Goal: Information Seeking & Learning: Check status

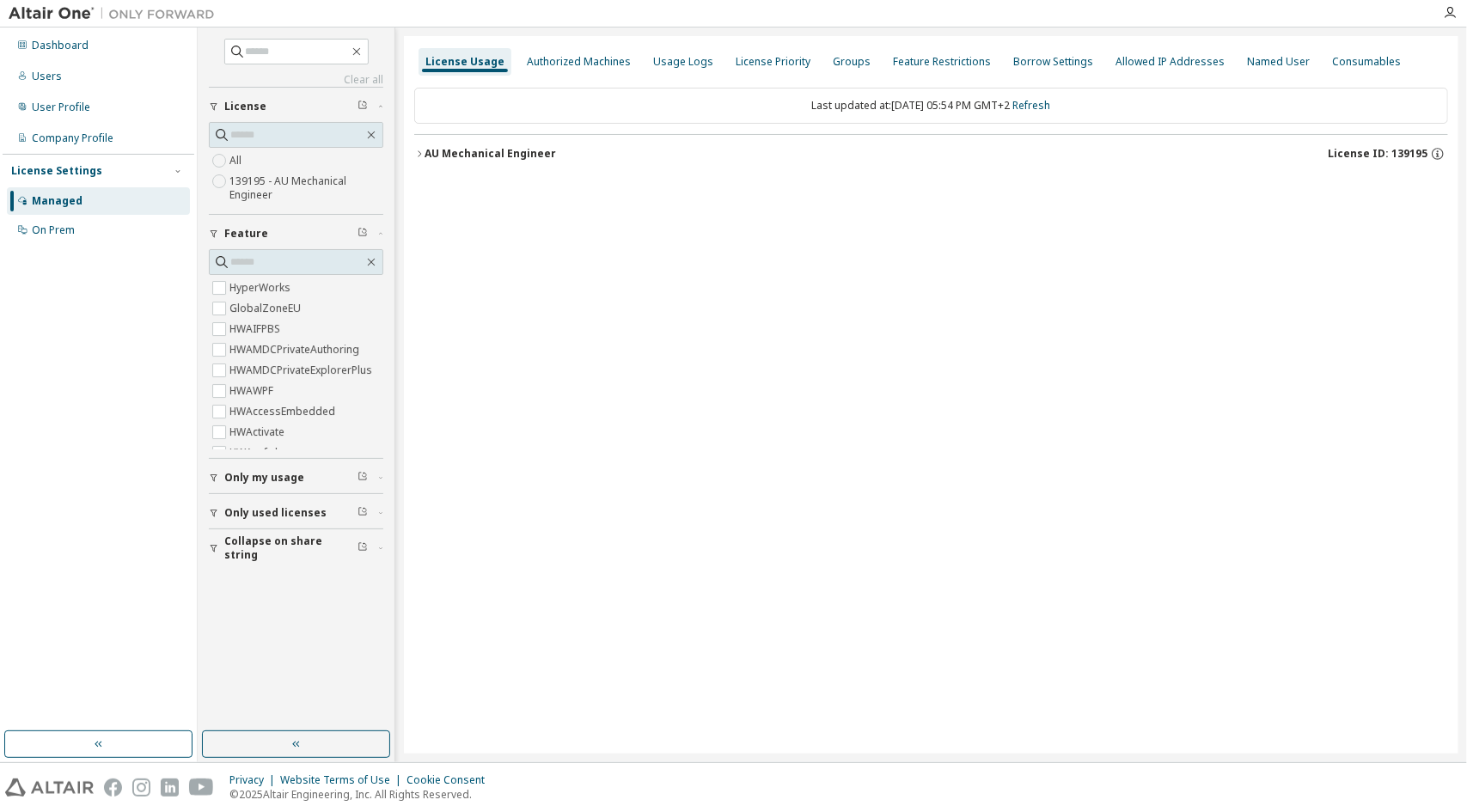
click at [428, 141] on button "AU Mechanical Engineer License ID: 139195" at bounding box center [930, 153] width 1034 height 38
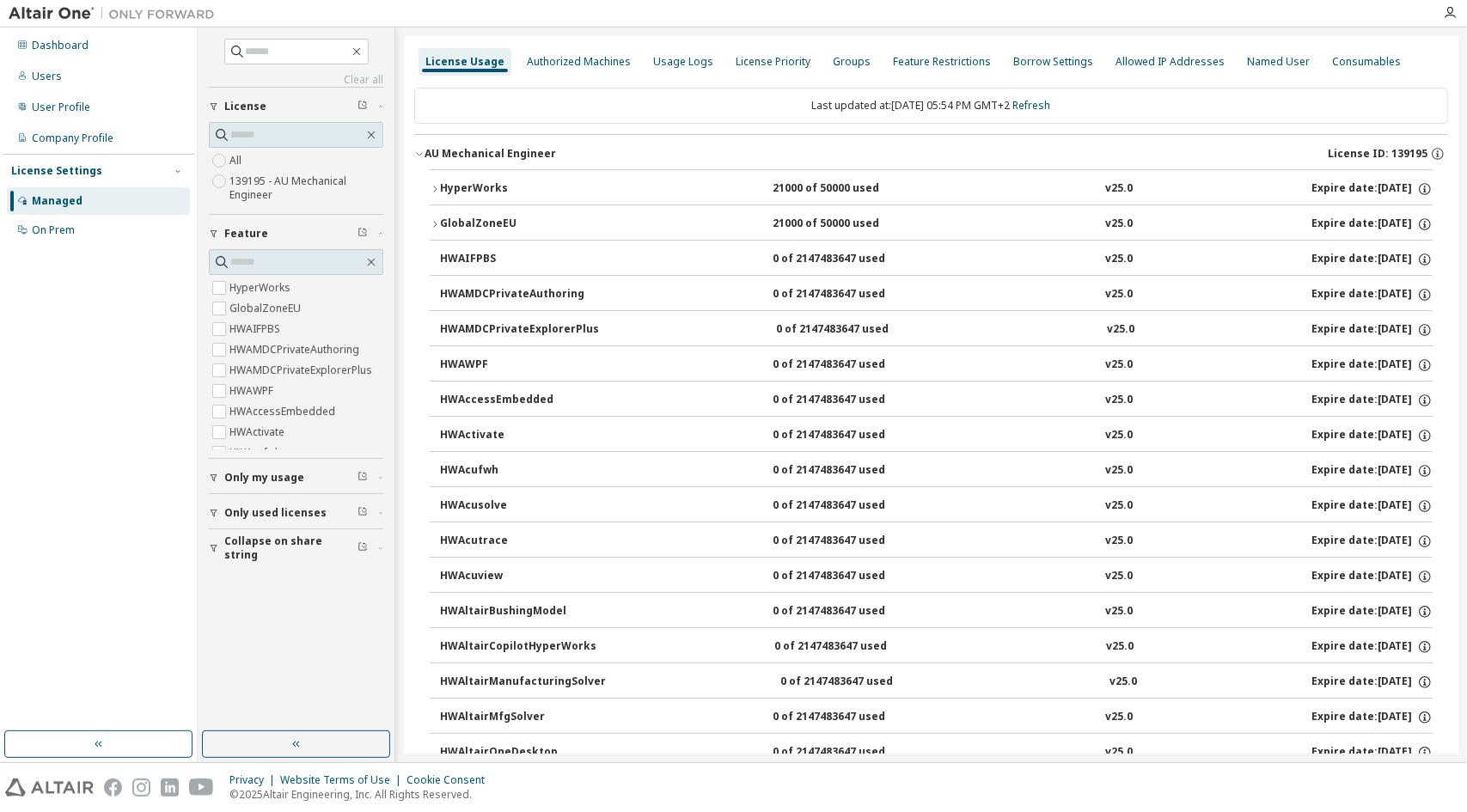
click at [433, 180] on button "HyperWorks 21000 of 50000 used v25.0 Expire date: 2026-03-16" at bounding box center [930, 188] width 1002 height 38
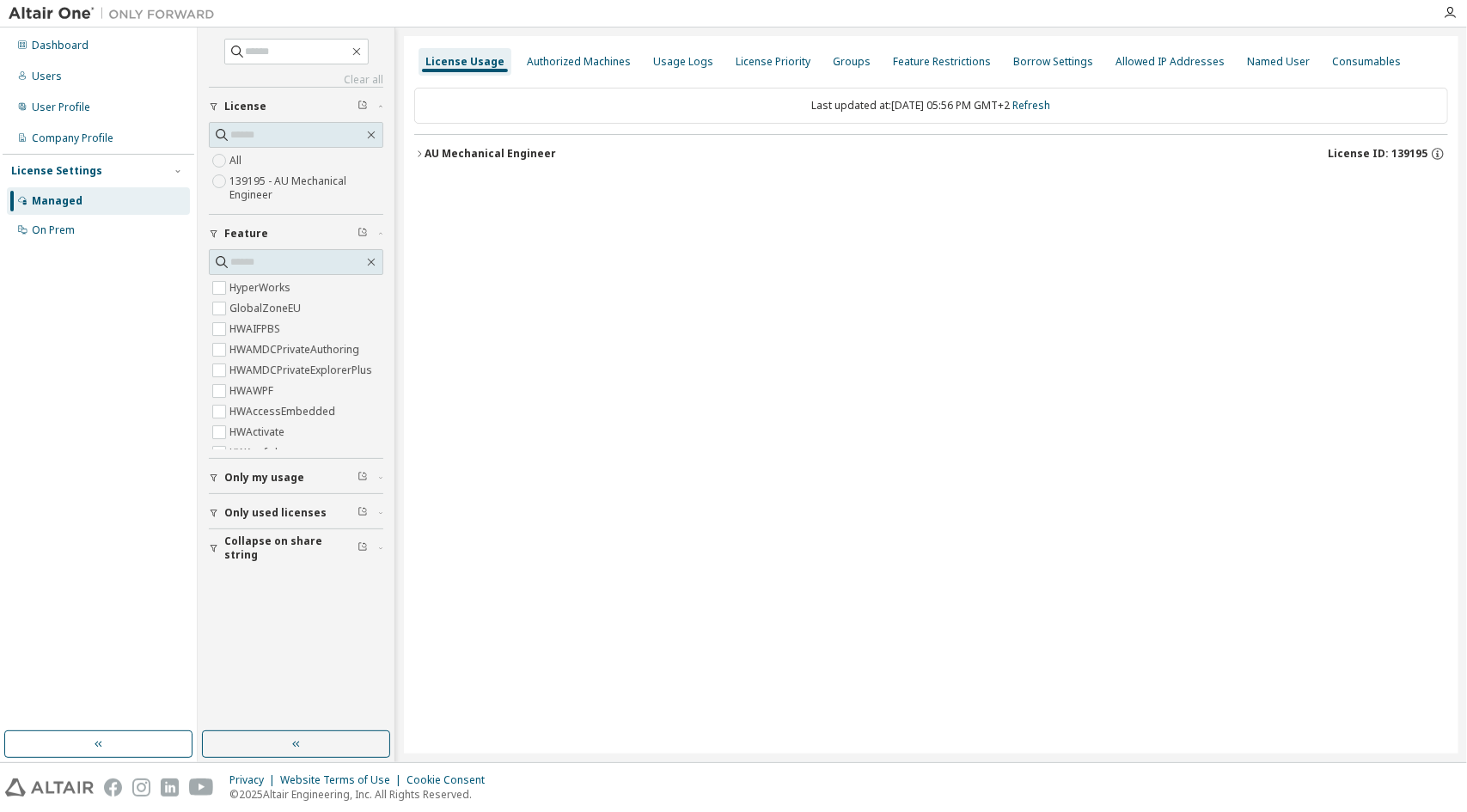
click at [420, 152] on icon "button" at bounding box center [420, 153] width 4 height 6
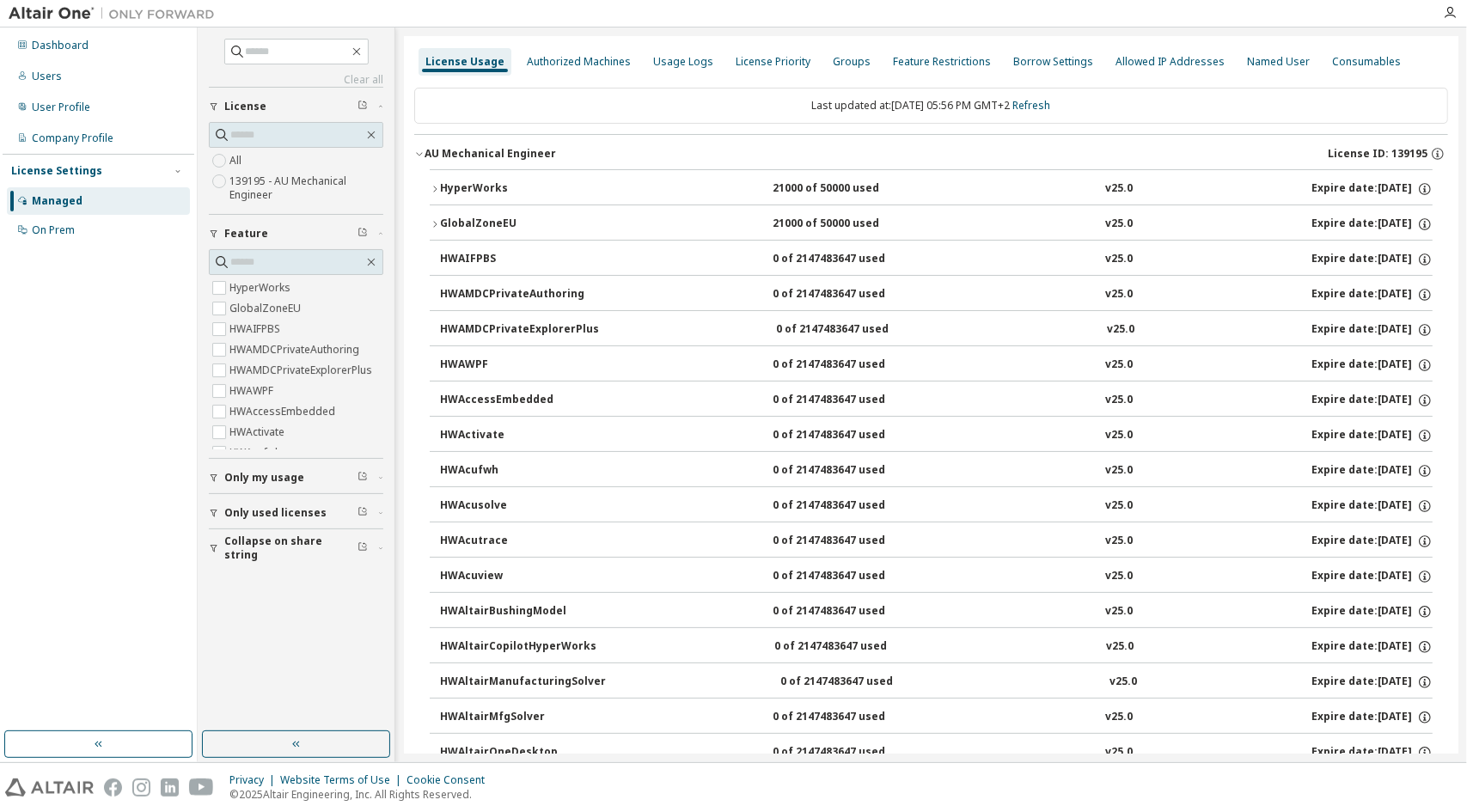
click at [437, 190] on icon "button" at bounding box center [434, 188] width 11 height 11
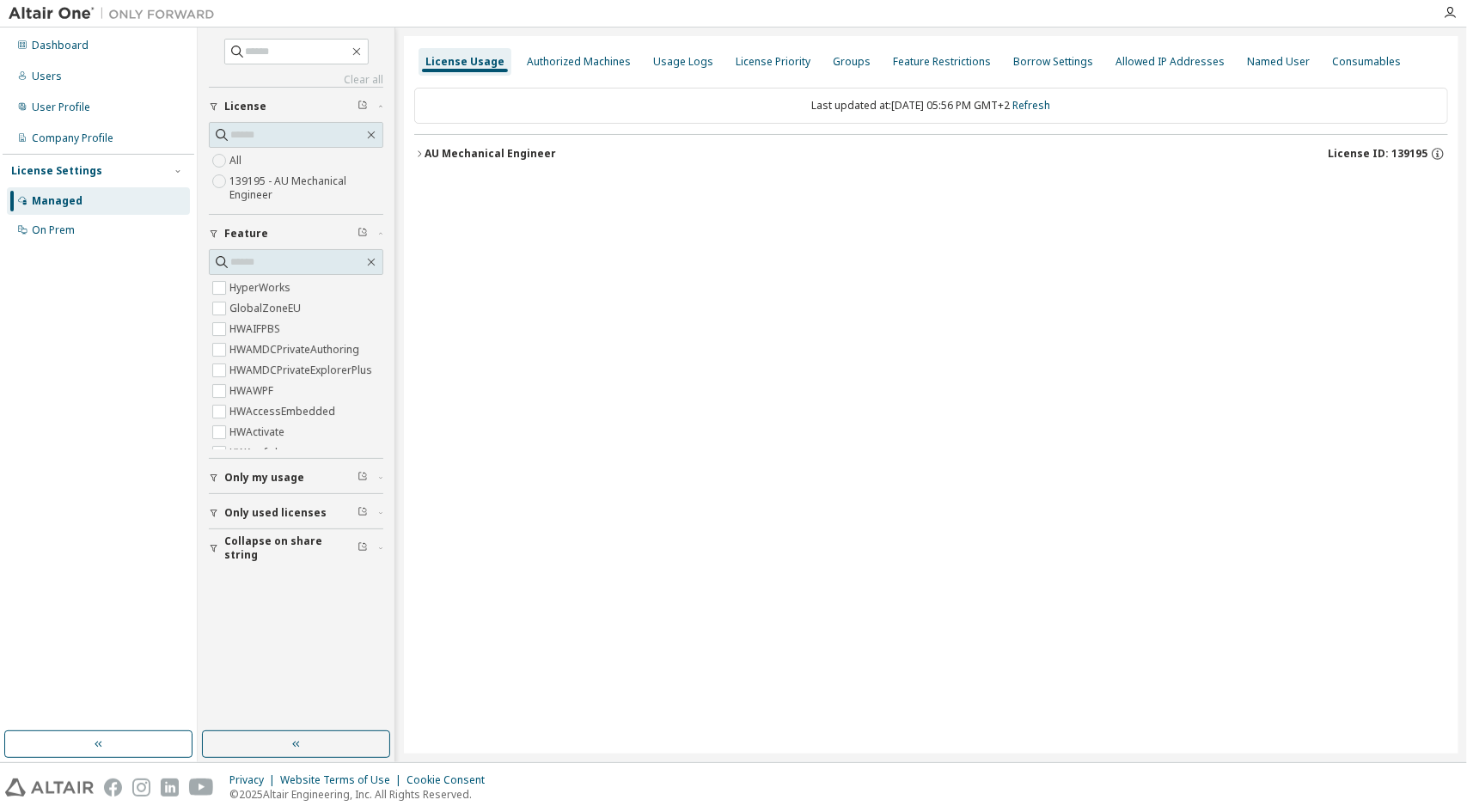
click at [451, 156] on div "AU Mechanical Engineer" at bounding box center [490, 154] width 132 height 14
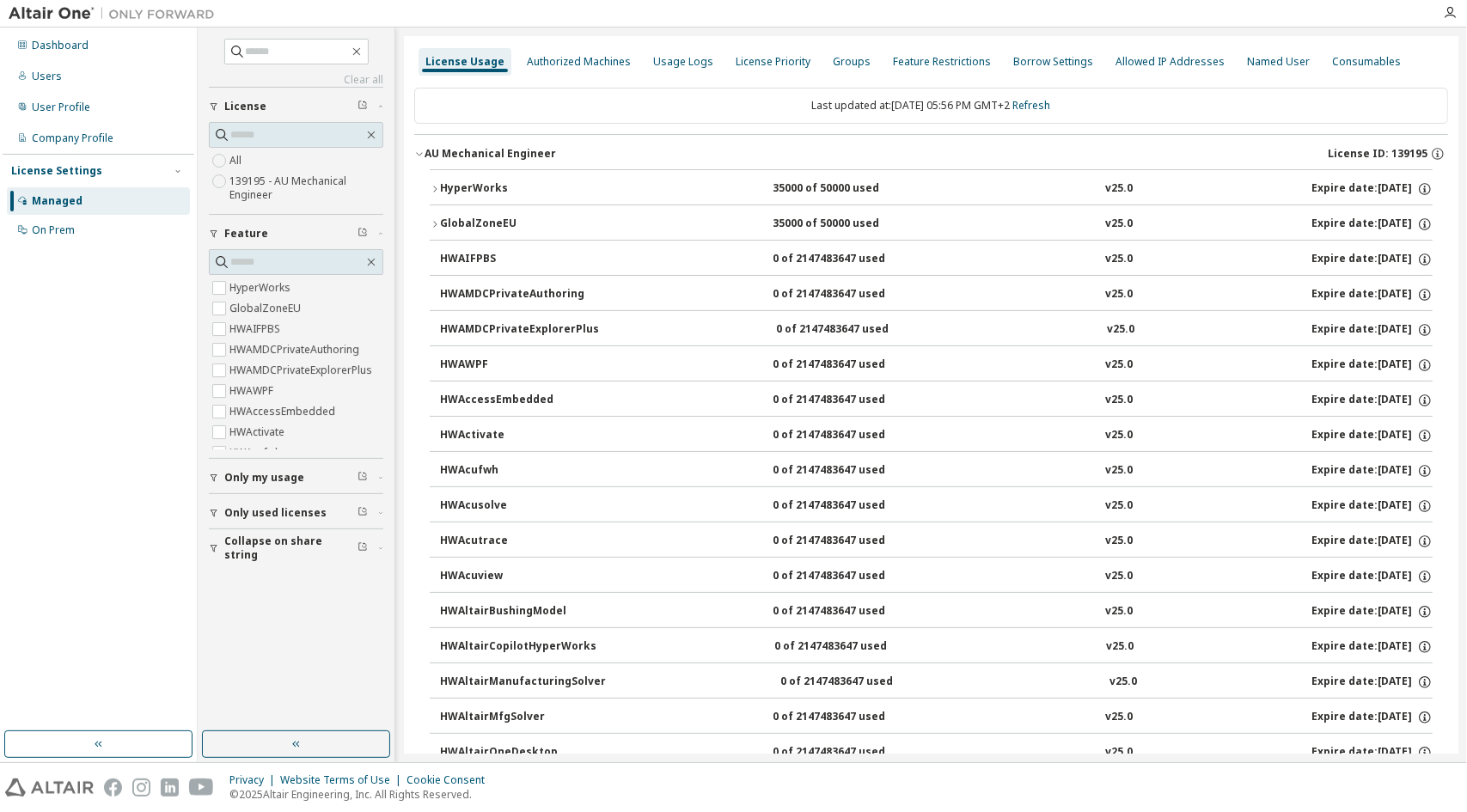
click at [446, 183] on div "HyperWorks" at bounding box center [517, 189] width 154 height 16
